Goal: Task Accomplishment & Management: Complete application form

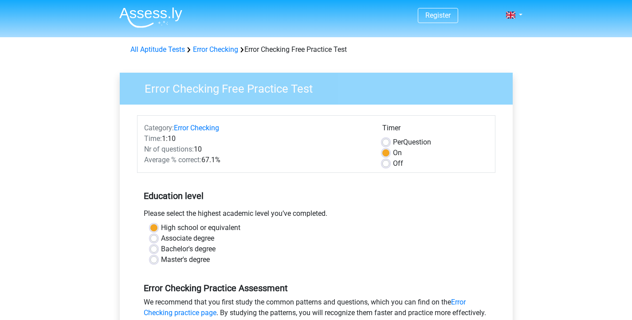
scroll to position [164, 0]
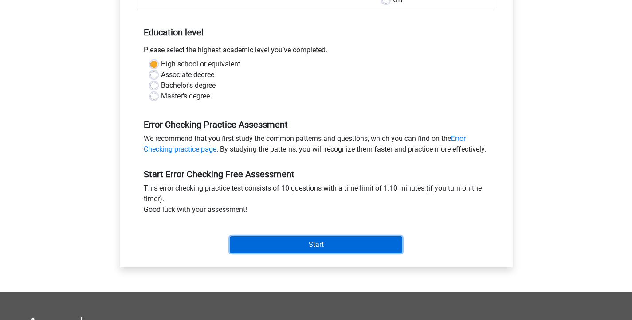
click at [267, 253] on input "Start" at bounding box center [316, 244] width 172 height 17
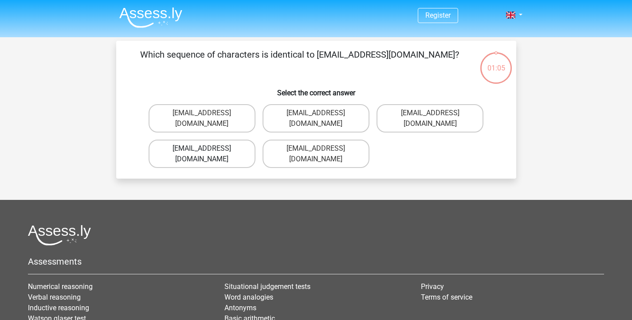
click at [193, 140] on label "[EMAIL_ADDRESS][DOMAIN_NAME]" at bounding box center [201, 154] width 107 height 28
click at [202, 148] on input "Evie_Meade@jointmail.com.uk" at bounding box center [205, 151] width 6 height 6
radio input "true"
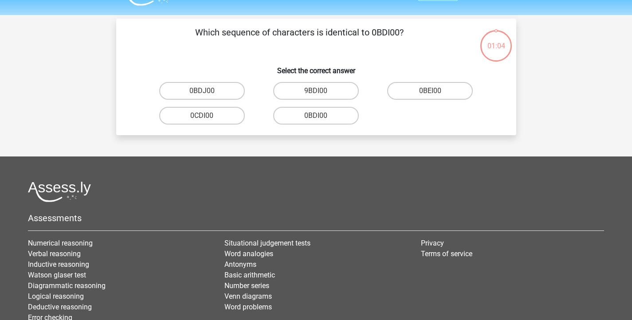
scroll to position [10, 0]
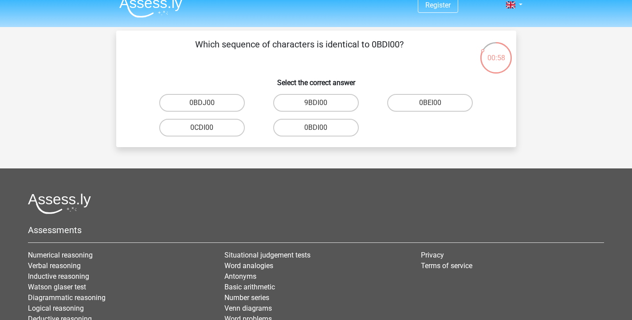
click at [316, 129] on input "0BDI00" at bounding box center [319, 131] width 6 height 6
radio input "true"
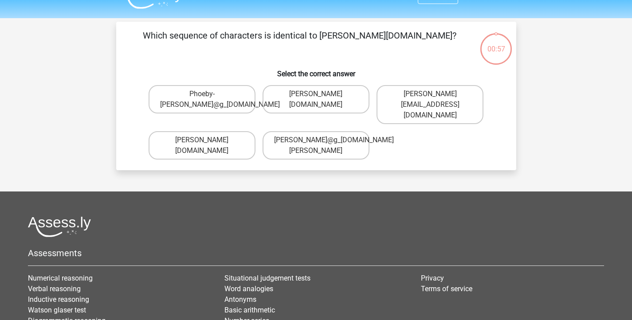
scroll to position [18, 0]
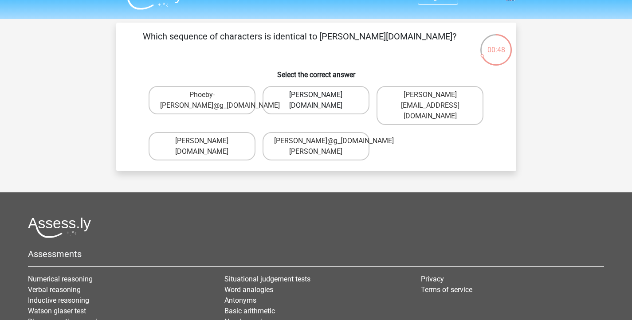
click at [335, 103] on label "Phoebe-Patterson@g_mail.gr" at bounding box center [315, 100] width 107 height 28
click at [321, 101] on input "Phoebe-Patterson@g_mail.gr" at bounding box center [319, 98] width 6 height 6
radio input "true"
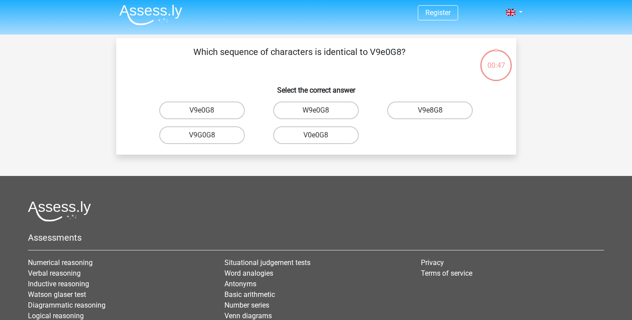
scroll to position [0, 0]
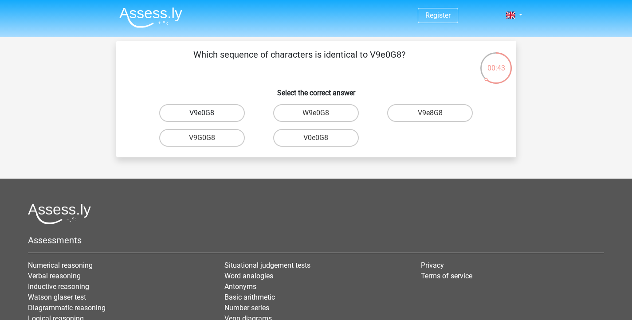
click at [226, 112] on label "V9e0G8" at bounding box center [202, 113] width 86 height 18
click at [207, 113] on input "V9e0G8" at bounding box center [205, 116] width 6 height 6
radio input "true"
click at [340, 113] on label "91051S" at bounding box center [316, 113] width 86 height 18
click at [321, 113] on input "91051S" at bounding box center [319, 116] width 6 height 6
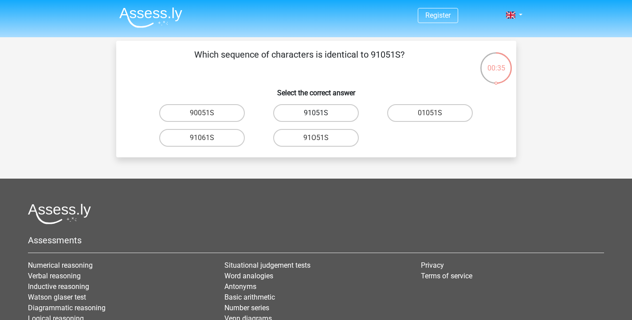
radio input "true"
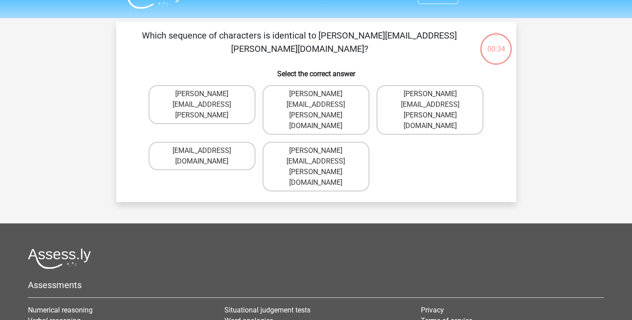
scroll to position [16, 0]
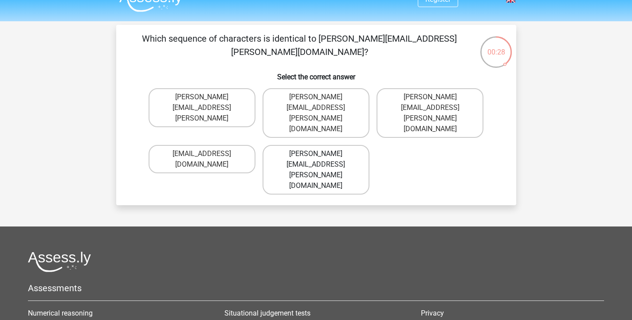
click at [337, 145] on label "Connor.Paterson@mailme.com" at bounding box center [315, 170] width 107 height 50
click at [321, 154] on input "Connor.Paterson@mailme.com" at bounding box center [319, 157] width 6 height 6
radio input "true"
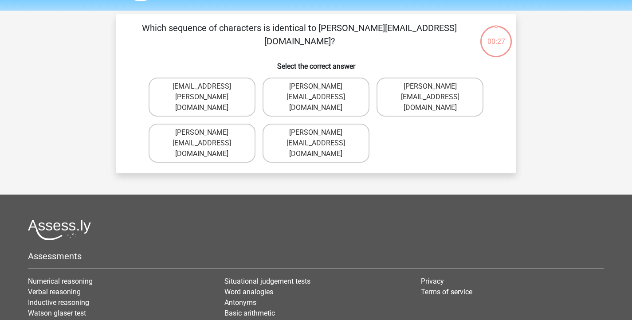
scroll to position [21, 0]
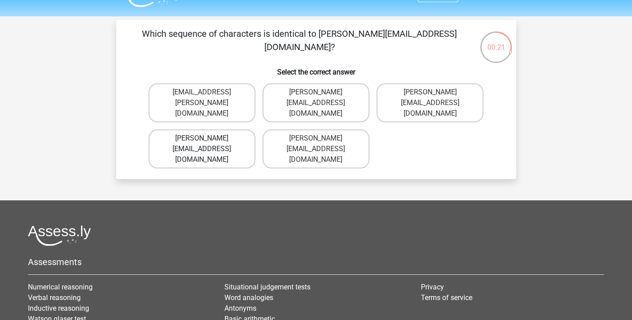
click at [212, 137] on label "Ava-Carroll@mailme.uk.com" at bounding box center [201, 148] width 107 height 39
click at [207, 138] on input "Ava-Carroll@mailme.uk.com" at bounding box center [205, 141] width 6 height 6
radio input "true"
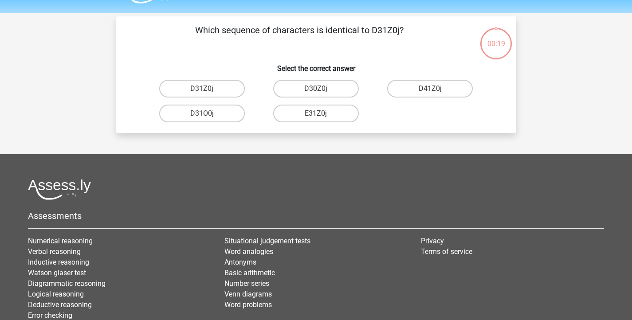
scroll to position [20, 0]
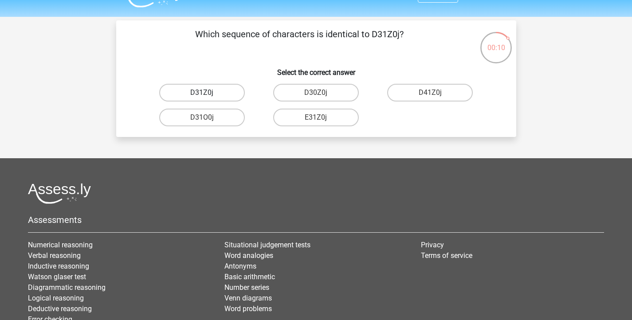
click at [210, 89] on label "D31Z0j" at bounding box center [202, 93] width 86 height 18
click at [207, 93] on input "D31Z0j" at bounding box center [205, 96] width 6 height 6
radio input "true"
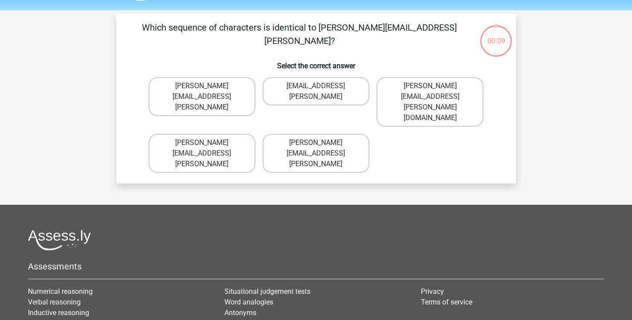
scroll to position [26, 0]
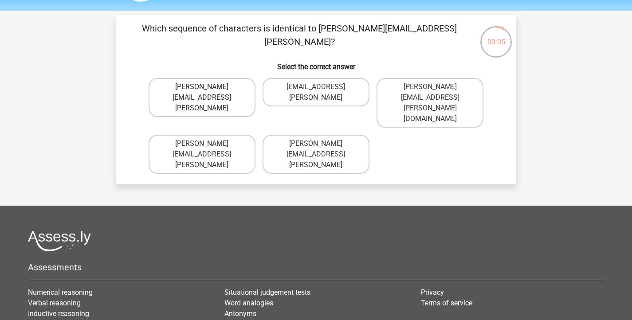
click at [230, 83] on label "Arthur.Bradley@mailme.coo" at bounding box center [201, 97] width 107 height 39
click at [207, 87] on input "Arthur.Bradley@mailme.coo" at bounding box center [205, 90] width 6 height 6
radio input "true"
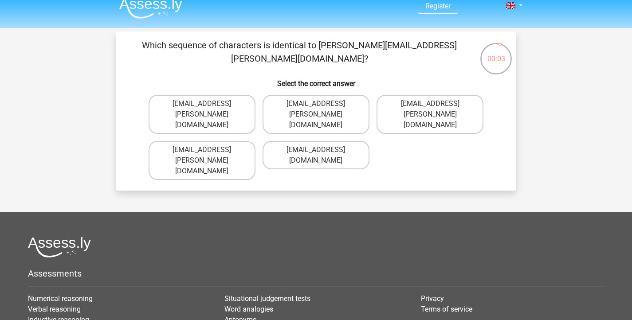
scroll to position [0, 0]
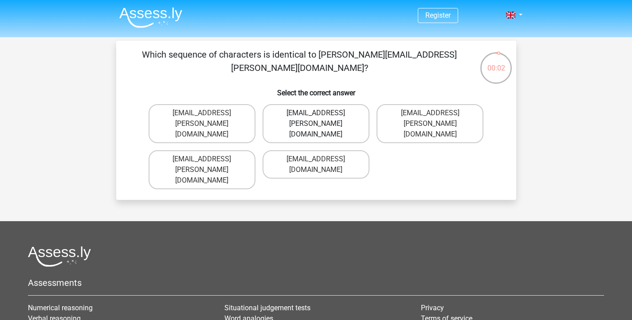
click at [347, 114] on label "Theo+Sadler@Gmail.uk.com" at bounding box center [315, 123] width 107 height 39
click at [321, 114] on input "Theo+Sadler@Gmail.uk.com" at bounding box center [319, 116] width 6 height 6
radio input "true"
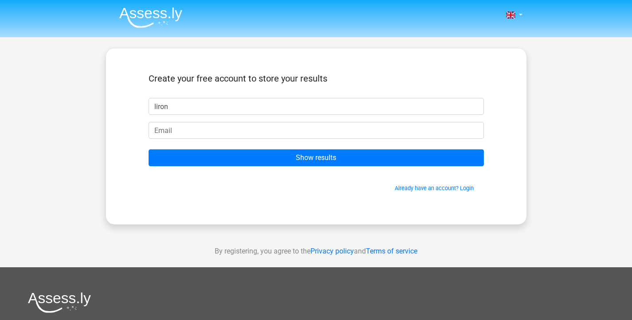
type input "liron"
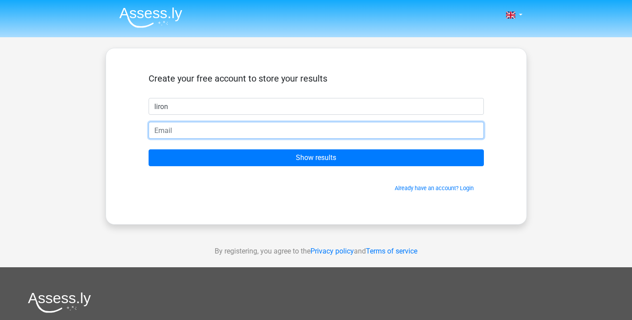
click at [341, 133] on input "email" at bounding box center [315, 130] width 335 height 17
type input "[PERSON_NAME][EMAIL_ADDRESS][DOMAIN_NAME]"
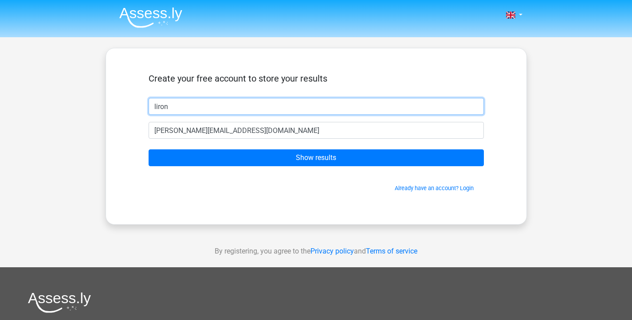
click at [238, 109] on input "liron" at bounding box center [315, 106] width 335 height 17
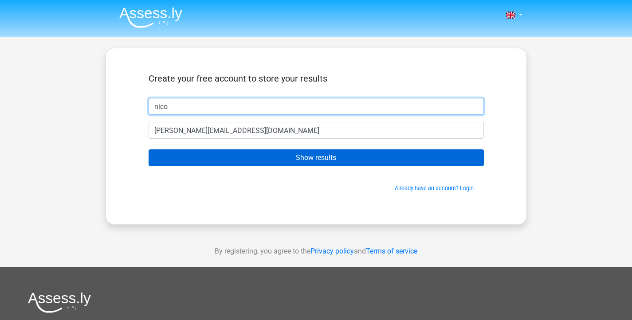
type input "nico"
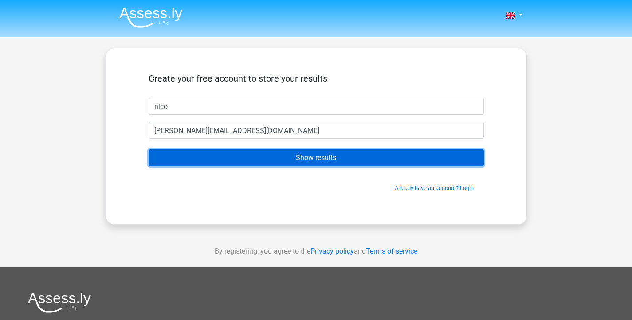
click at [279, 162] on input "Show results" at bounding box center [315, 157] width 335 height 17
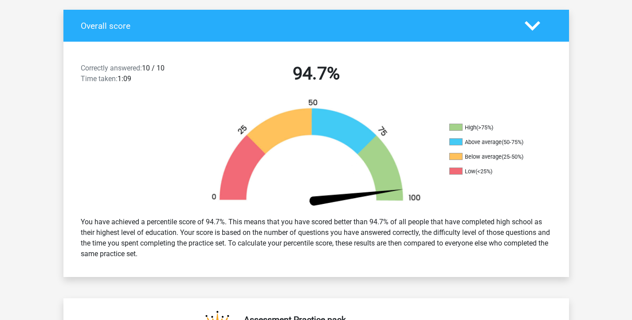
scroll to position [185, 0]
